Goal: Navigation & Orientation: Find specific page/section

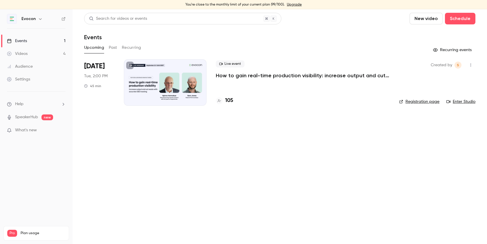
click at [229, 103] on h4 "105" at bounding box center [229, 101] width 8 height 8
